Goal: Task Accomplishment & Management: Use online tool/utility

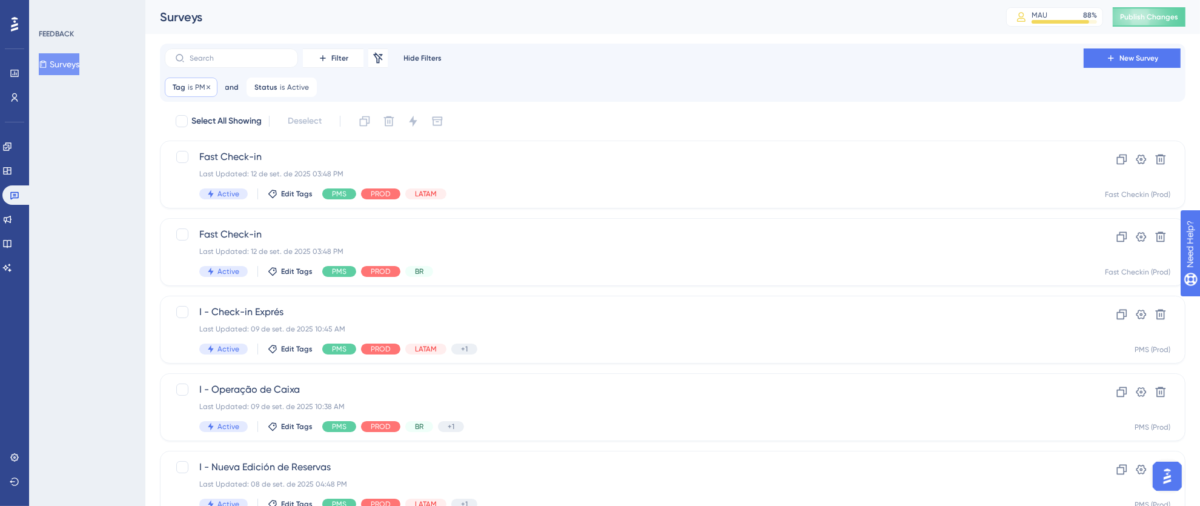
click at [193, 87] on div "Tag is PMS PMS Remove" at bounding box center [191, 87] width 53 height 19
click at [297, 144] on button "PMS" at bounding box center [241, 146] width 133 height 24
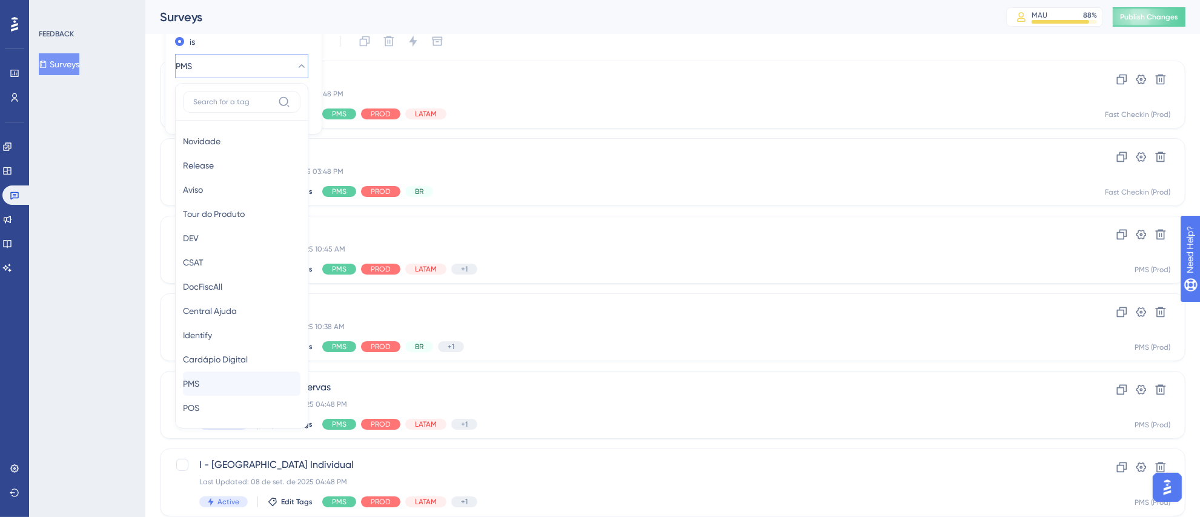
scroll to position [200, 0]
click at [222, 256] on span "DocFiscAll" at bounding box center [202, 255] width 39 height 15
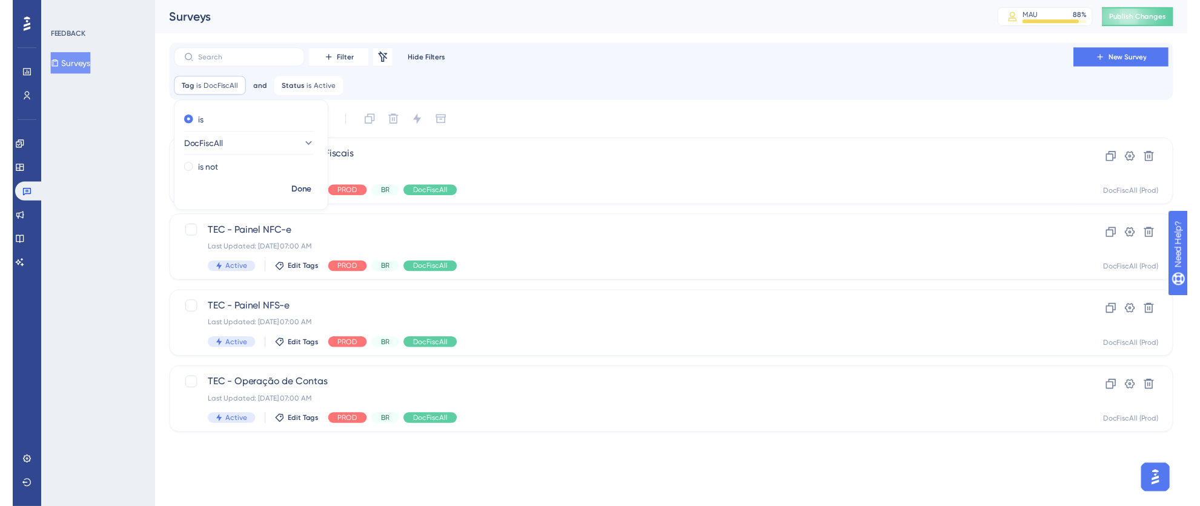
scroll to position [0, 0]
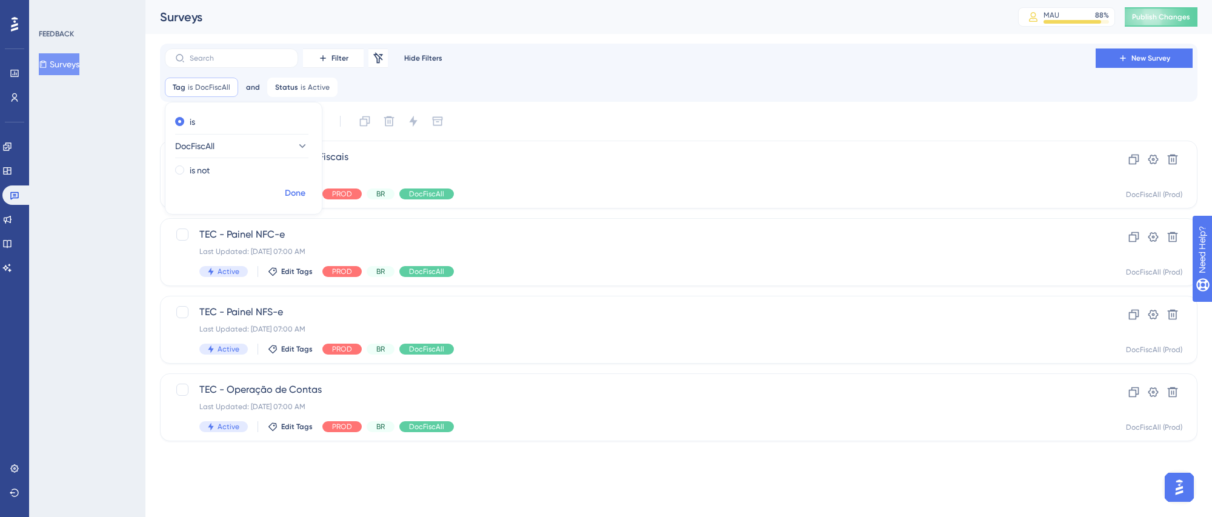
click at [297, 194] on span "Done" at bounding box center [295, 193] width 21 height 15
click at [960, 420] on div "TEC - Operação de Contas Last Updated: [DATE] 07:00 AM Active Edit Tags PROD BR…" at bounding box center [629, 407] width 861 height 50
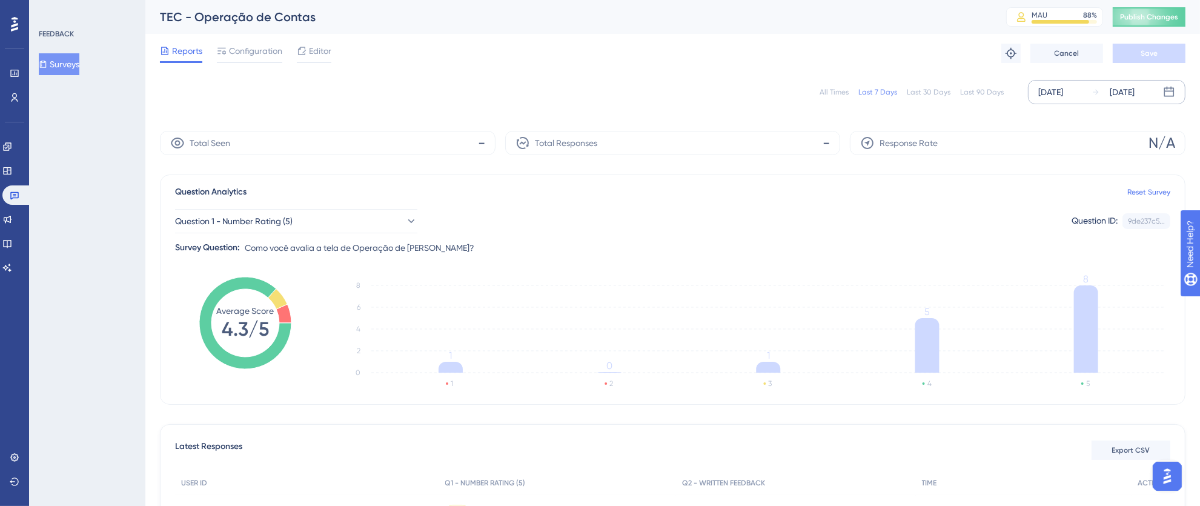
click at [1063, 89] on div "[DATE]" at bounding box center [1050, 92] width 25 height 15
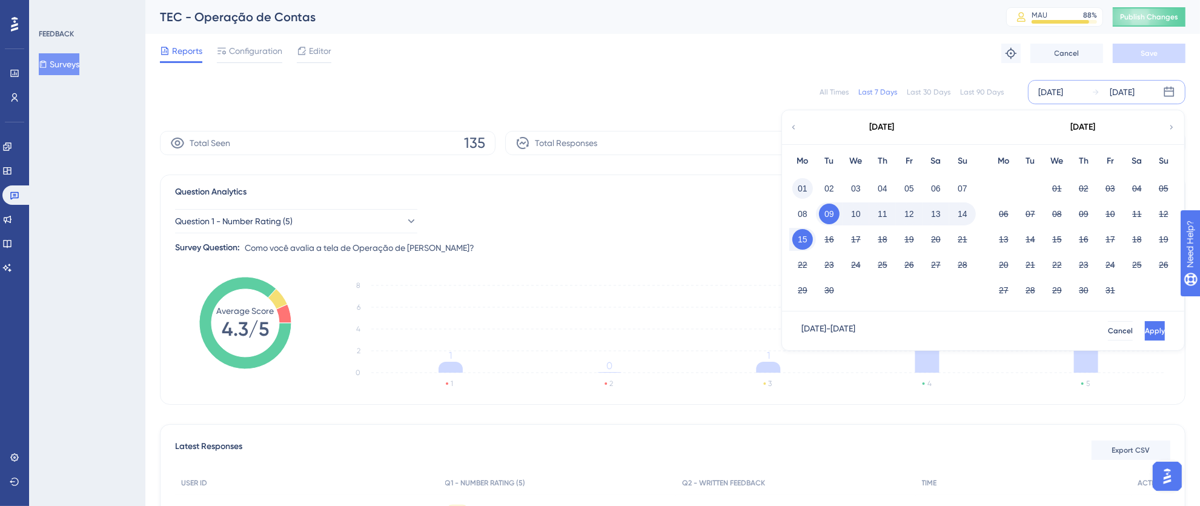
click at [797, 192] on button "01" at bounding box center [802, 188] width 21 height 21
click at [806, 238] on button "15" at bounding box center [802, 239] width 21 height 21
click at [1143, 332] on button "Apply" at bounding box center [1154, 330] width 22 height 19
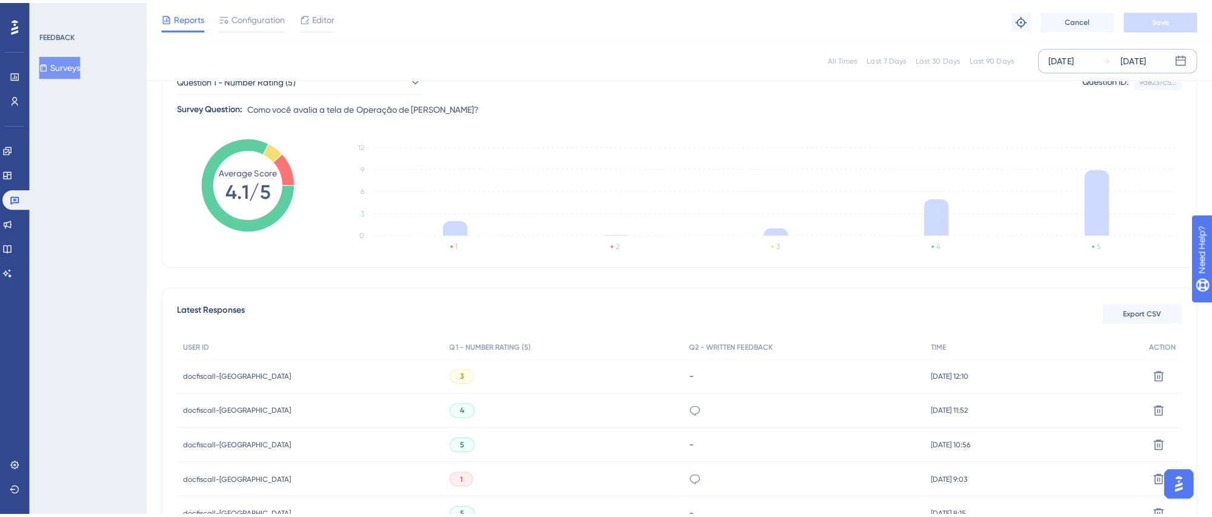
scroll to position [191, 0]
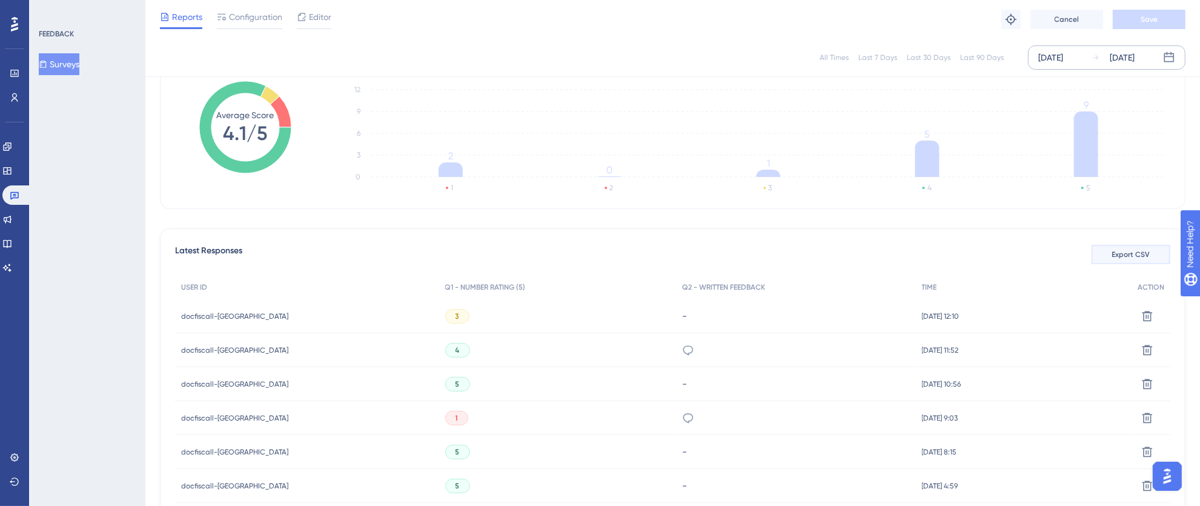
click at [1135, 257] on span "Export CSV" at bounding box center [1131, 255] width 38 height 10
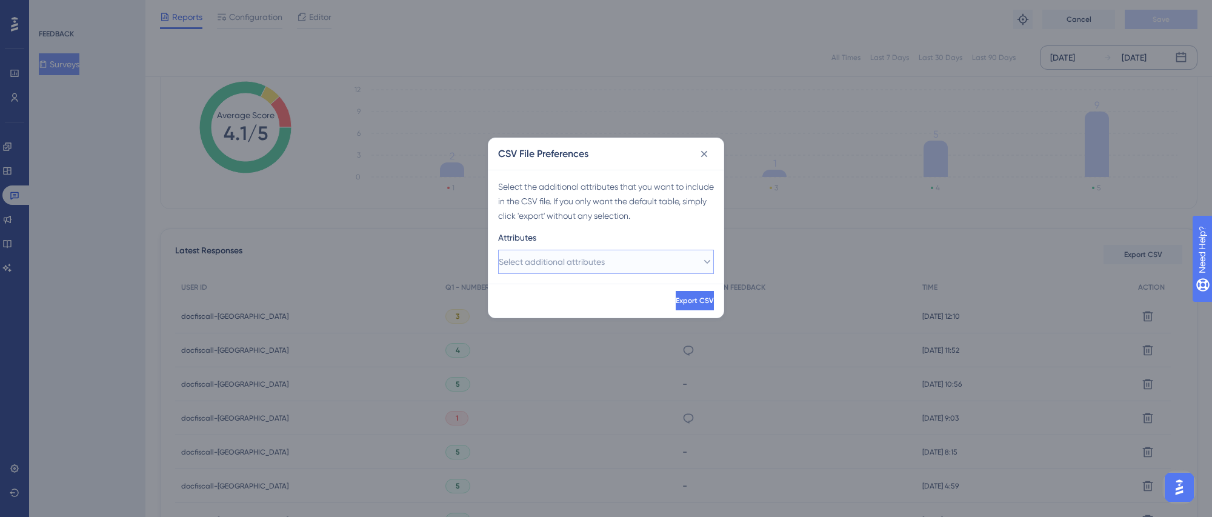
click at [540, 267] on span "Select additional attributes" at bounding box center [552, 261] width 106 height 15
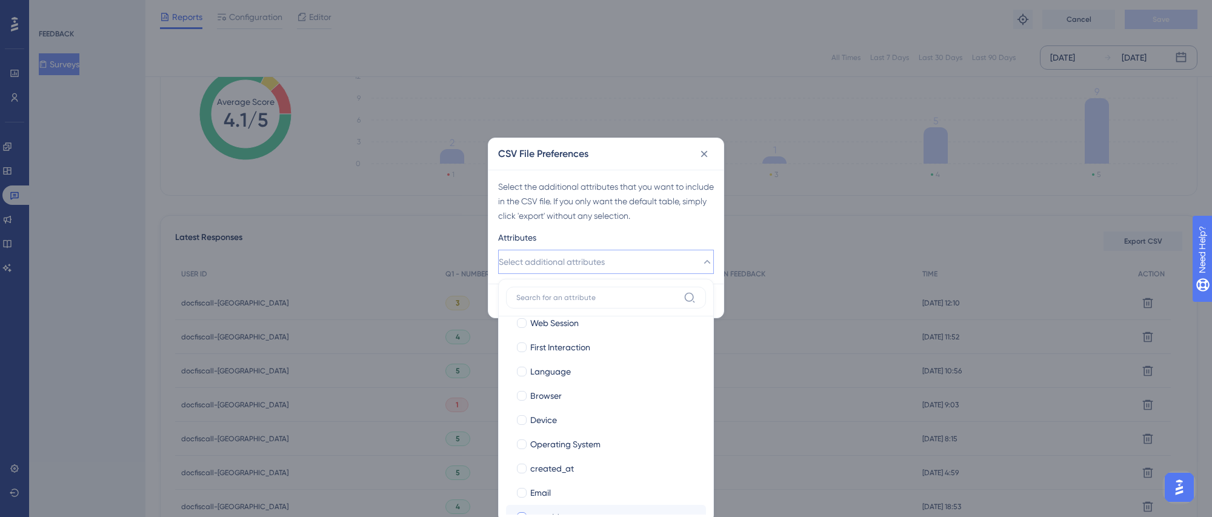
scroll to position [113, 0]
click at [519, 416] on div at bounding box center [522, 416] width 10 height 10
checkbox input "true"
click at [518, 463] on div at bounding box center [522, 465] width 10 height 10
checkbox input "true"
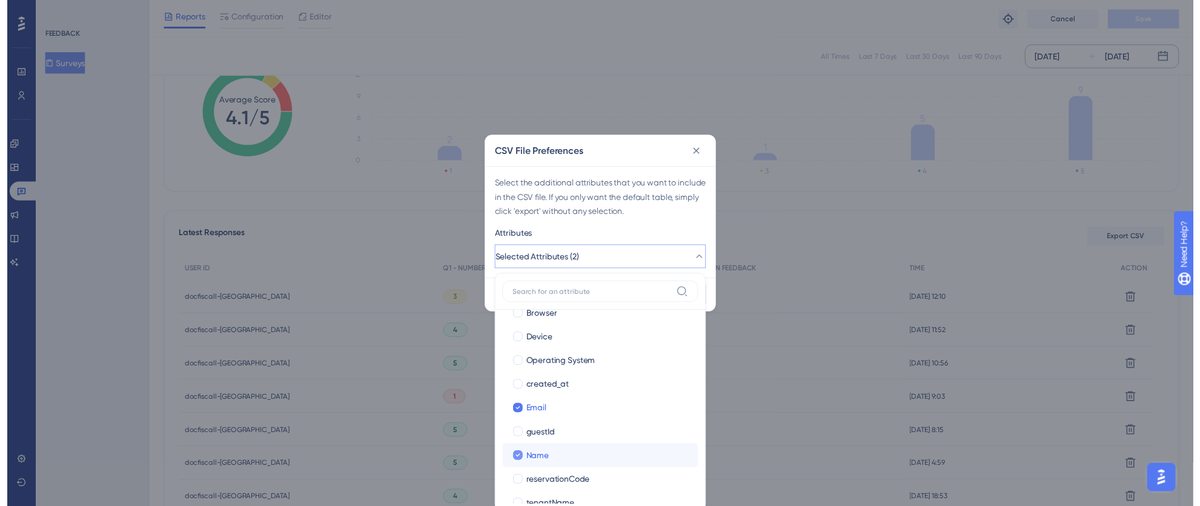
scroll to position [131, 0]
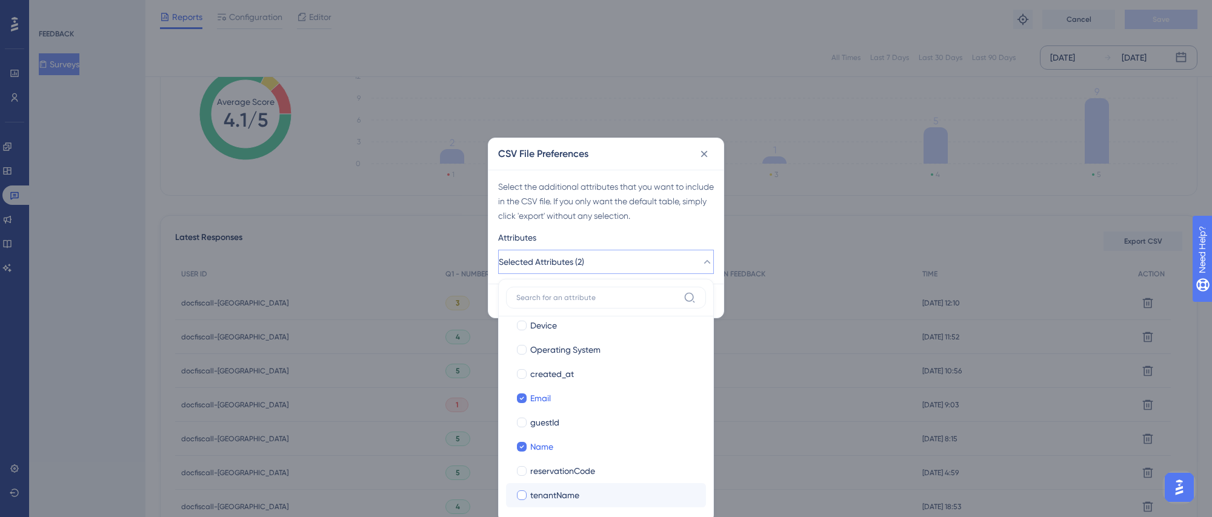
click at [524, 496] on div at bounding box center [522, 495] width 10 height 10
checkbox input "true"
click at [687, 239] on div "Attributes" at bounding box center [606, 239] width 216 height 19
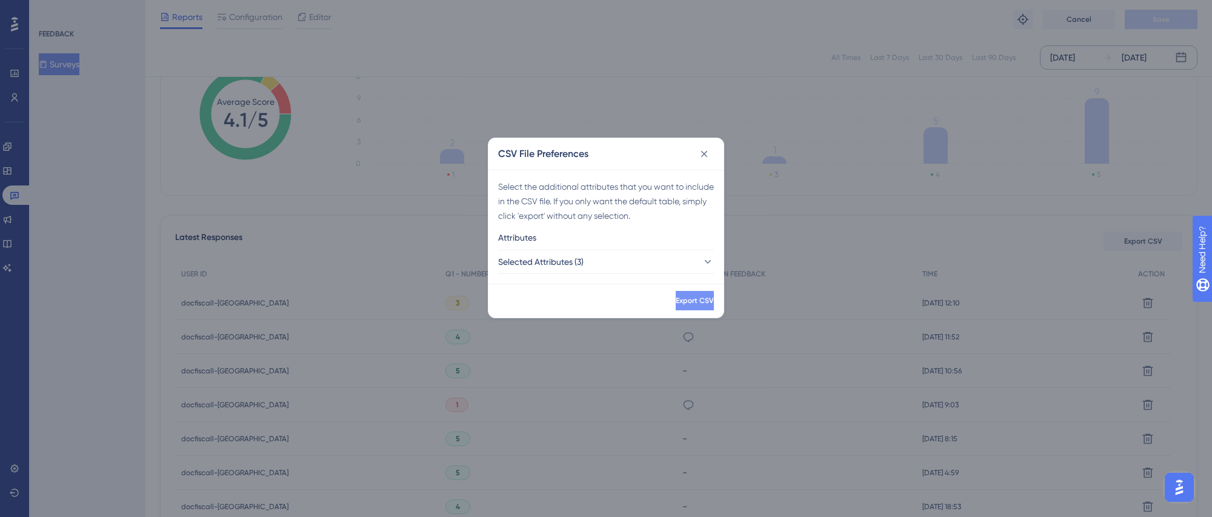
click at [692, 293] on button "Export CSV" at bounding box center [694, 300] width 38 height 19
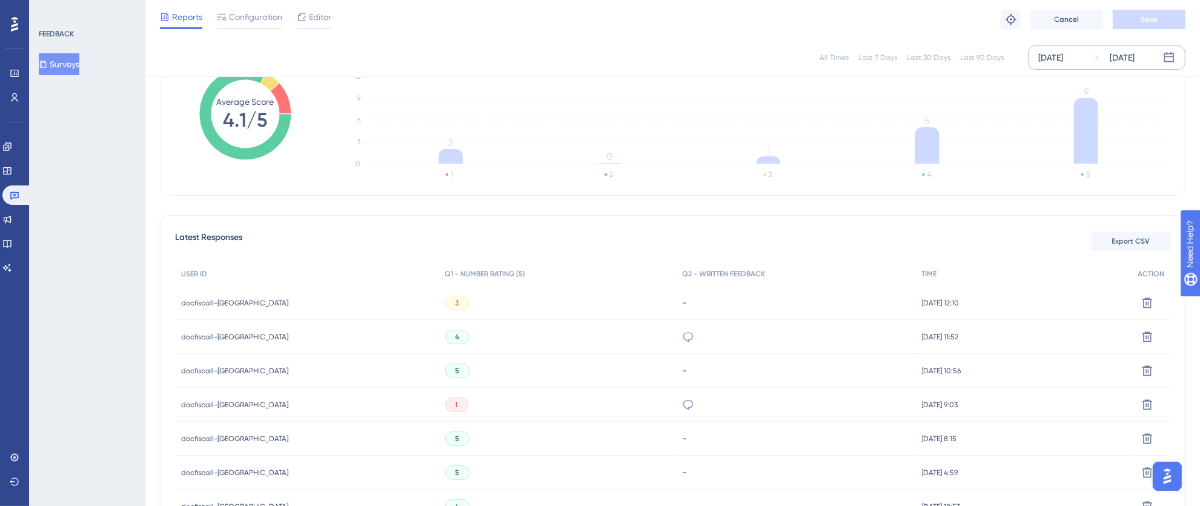
click at [728, 213] on div "All Times Last 7 Days Last 30 Days Last 90 Days [DATE] [DATE] Total Seen 257 To…" at bounding box center [673, 397] width 1026 height 990
